Goal: Task Accomplishment & Management: Complete application form

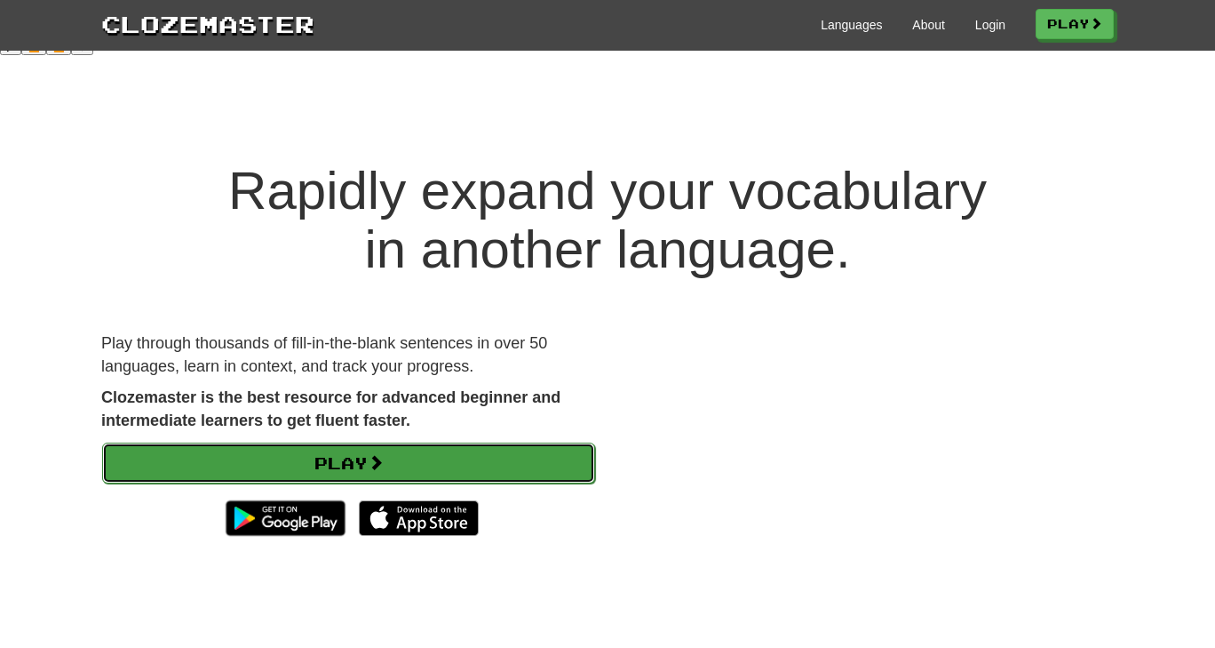
click at [514, 442] on link "Play" at bounding box center [348, 462] width 493 height 41
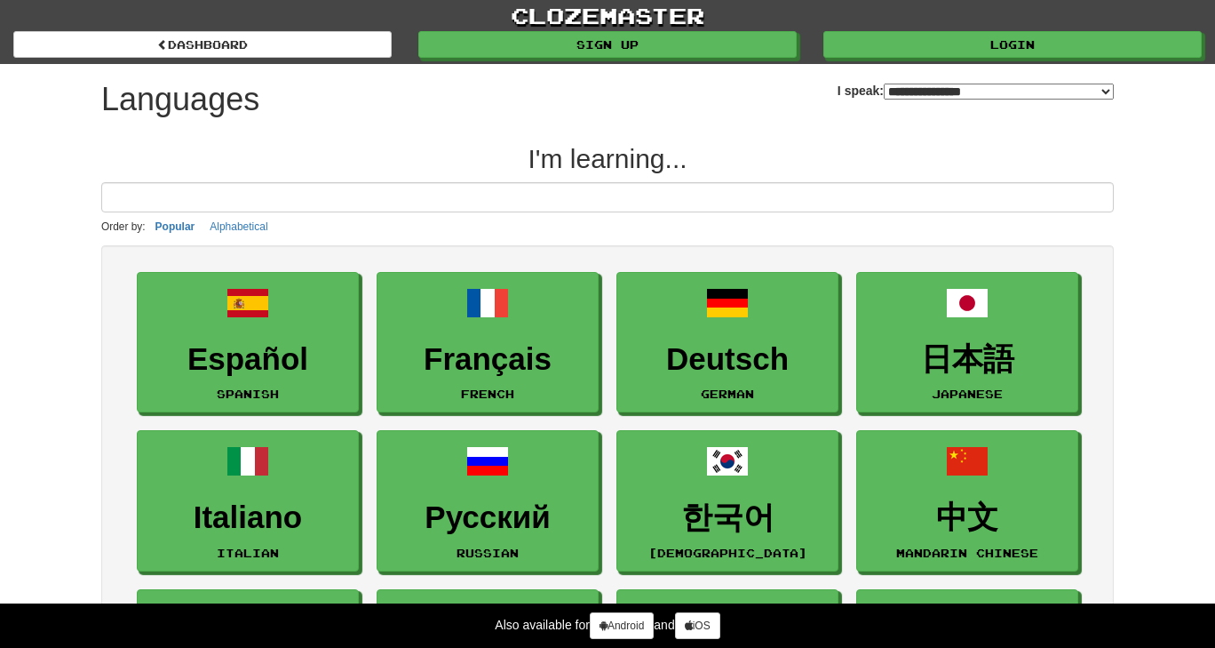
select select "*******"
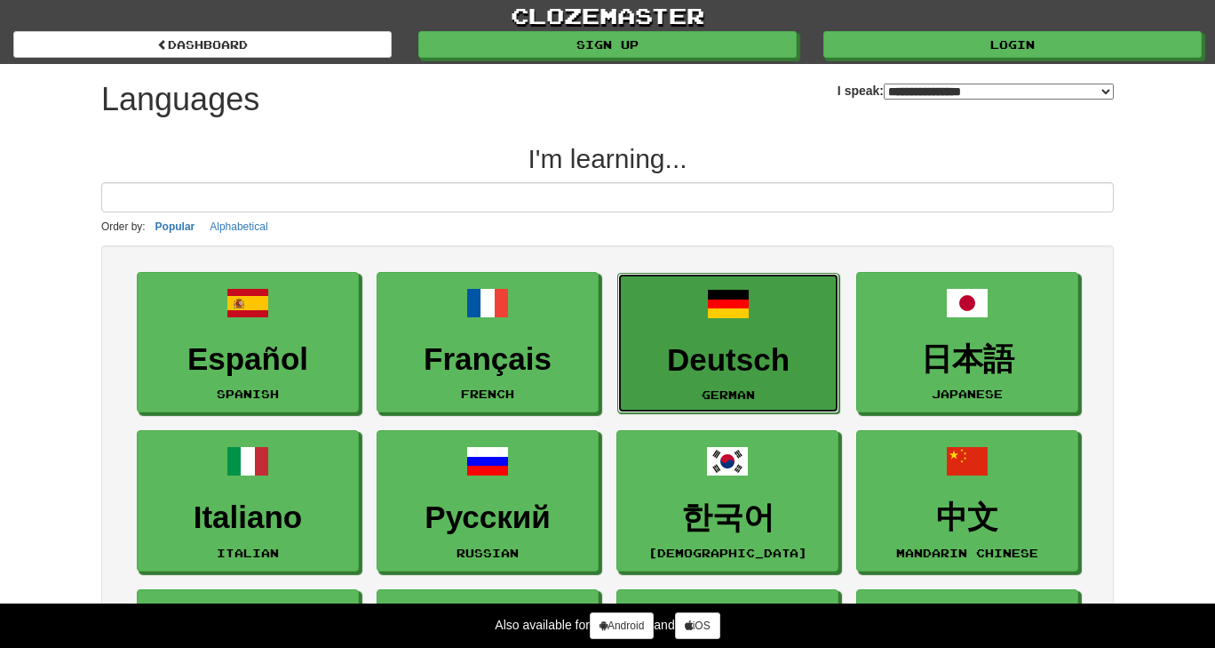
click at [685, 339] on link "Deutsch German" at bounding box center [728, 343] width 222 height 141
